Goal: Information Seeking & Learning: Find specific page/section

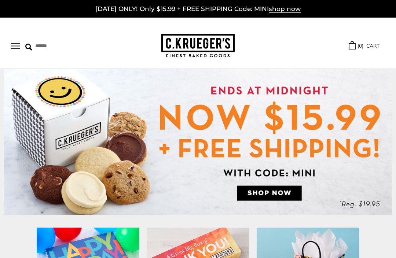
click at [14, 47] on button "Open navigation" at bounding box center [15, 46] width 9 height 6
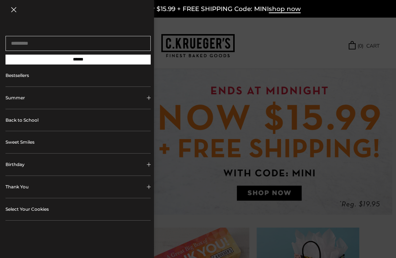
click at [363, 16] on div "[DATE] ONLY! Only $15.99 + FREE SHIPPING Code: MINI shop now" at bounding box center [198, 9] width 396 height 18
click at [363, 49] on div at bounding box center [198, 129] width 396 height 258
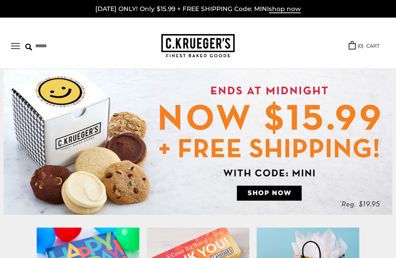
click at [363, 47] on link "( 0 ) CART" at bounding box center [364, 46] width 31 height 8
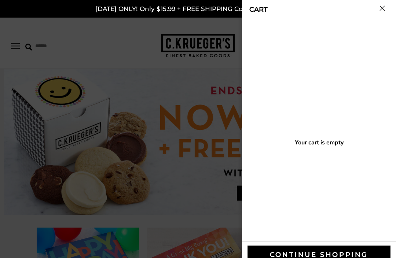
click at [382, 10] on button "Close cart" at bounding box center [381, 7] width 5 height 5
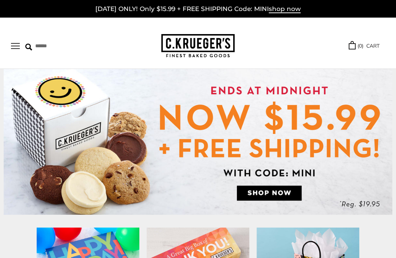
click at [49, 48] on input "Search" at bounding box center [62, 45] width 75 height 11
click at [20, 47] on button "Open navigation" at bounding box center [15, 46] width 9 height 6
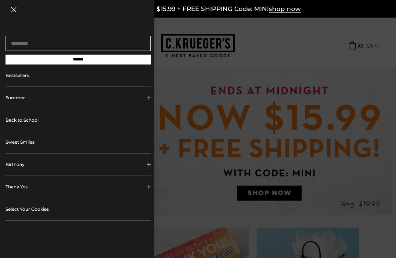
click at [313, 33] on div at bounding box center [198, 129] width 396 height 258
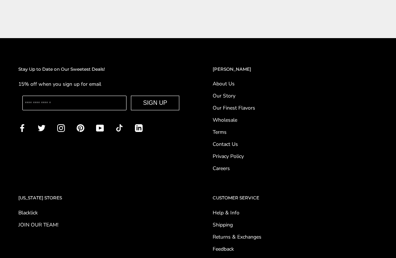
scroll to position [2642, 0]
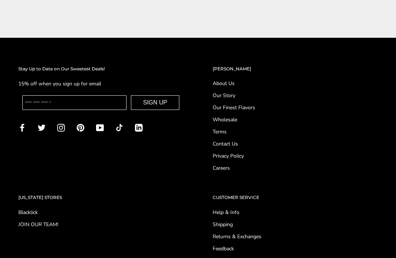
click at [232, 211] on link "Help & Info" at bounding box center [295, 213] width 165 height 8
